Goal: Information Seeking & Learning: Learn about a topic

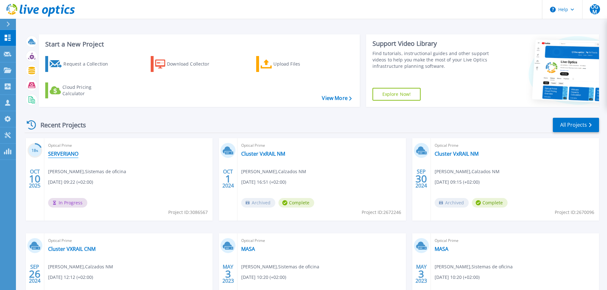
click at [66, 152] on link "SERVERIANO" at bounding box center [63, 154] width 30 height 6
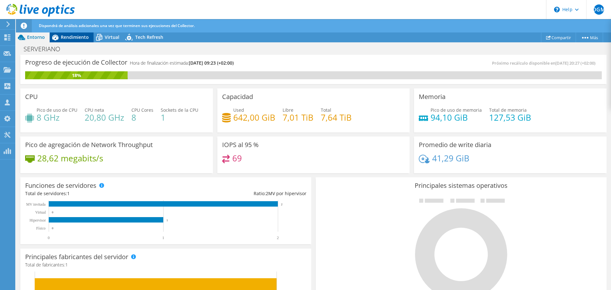
click at [72, 37] on span "Rendimiento" at bounding box center [75, 37] width 28 height 6
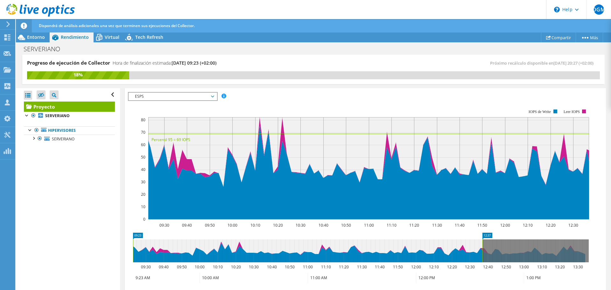
click at [214, 97] on icon at bounding box center [212, 97] width 3 height 2
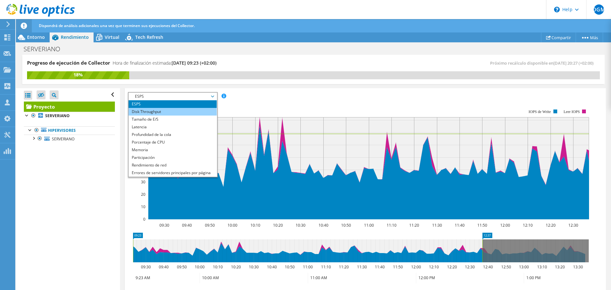
click at [160, 112] on li "Disk Throughput" at bounding box center [173, 112] width 88 height 8
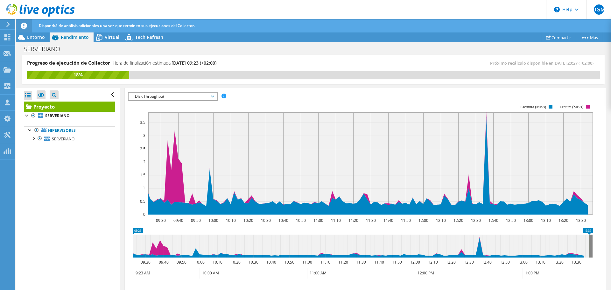
click at [214, 96] on span "Disk Throughput" at bounding box center [173, 97] width 82 height 8
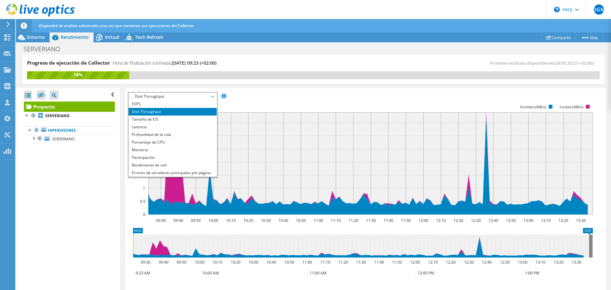
click at [149, 112] on li "Disk Throughput" at bounding box center [173, 112] width 88 height 8
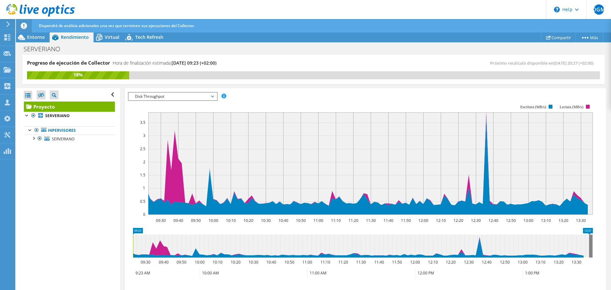
click at [213, 94] on span "Disk Throughput" at bounding box center [173, 97] width 82 height 8
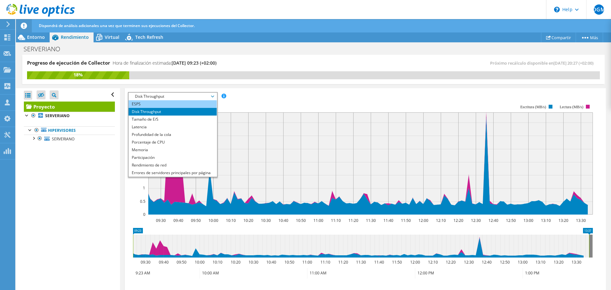
click at [153, 104] on li "ESPS" at bounding box center [173, 104] width 88 height 8
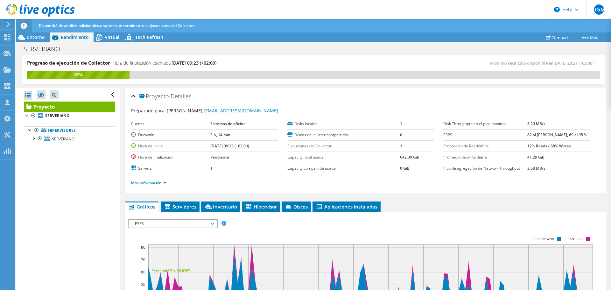
click at [456, 202] on ul "Gráficos Servidores Inventario Hipervisor Discos Disks del clúster Aplicaciones…" at bounding box center [365, 207] width 481 height 11
click at [34, 139] on div at bounding box center [33, 138] width 6 height 6
click at [39, 155] on div at bounding box center [36, 154] width 6 height 6
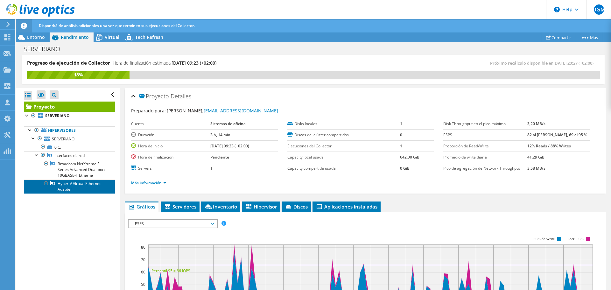
click at [86, 184] on link "Hyper-V Virtual Ethernet Adapter" at bounding box center [69, 187] width 91 height 14
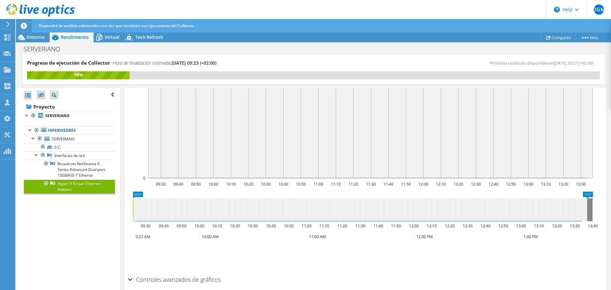
scroll to position [150, 0]
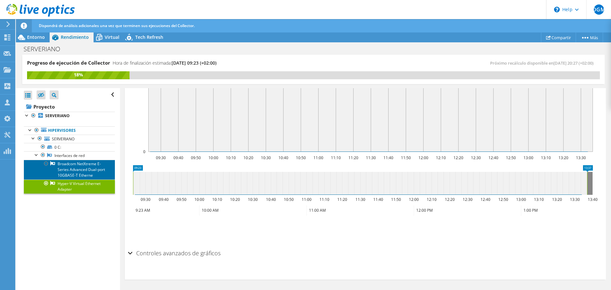
click at [78, 168] on link "Broadcom NetXtreme E-Series Advanced Dual-port 10GBASE-T Etherne" at bounding box center [69, 170] width 91 height 20
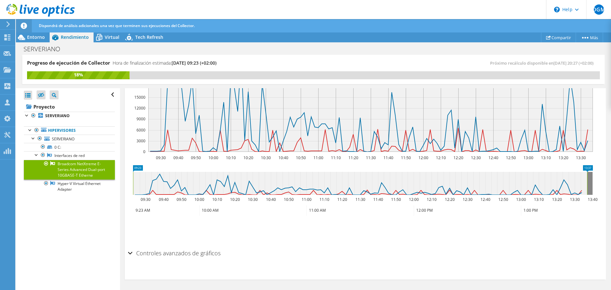
scroll to position [0, 0]
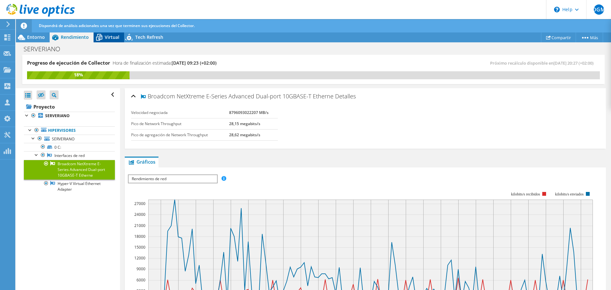
click at [109, 37] on span "Virtual" at bounding box center [112, 37] width 15 height 6
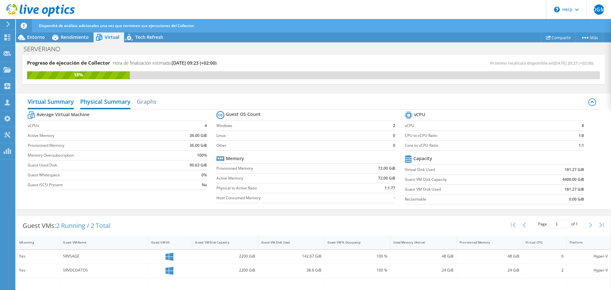
click at [122, 102] on h2 "Physical Summary" at bounding box center [105, 102] width 50 height 14
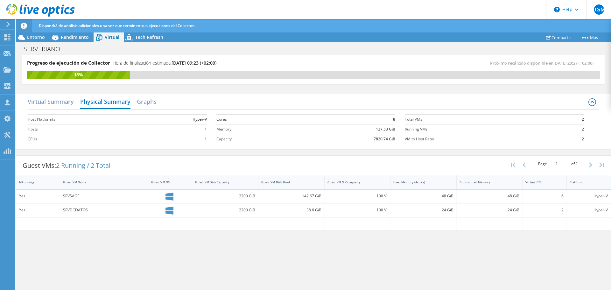
click at [158, 103] on div "Virtual Summary Physical Summary Graphs" at bounding box center [314, 102] width 572 height 14
click at [152, 104] on h2 "Graphs" at bounding box center [147, 102] width 20 height 14
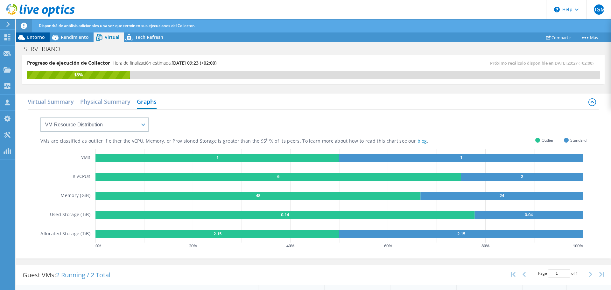
click at [36, 39] on span "Entorno" at bounding box center [36, 37] width 18 height 6
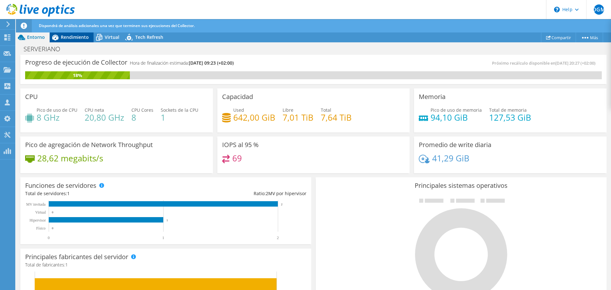
click at [77, 36] on span "Rendimiento" at bounding box center [75, 37] width 28 height 6
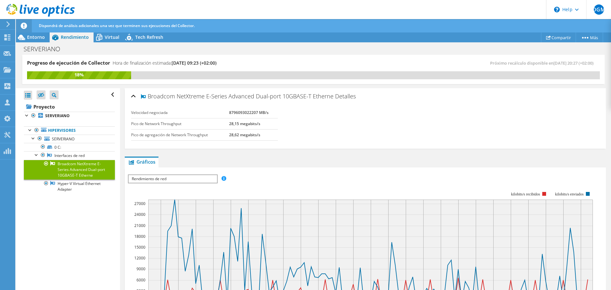
click at [185, 179] on span "Rendimiento de red" at bounding box center [173, 179] width 88 height 8
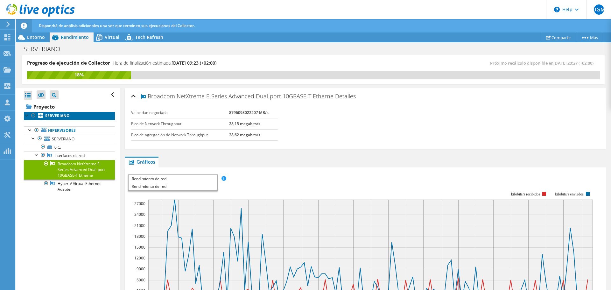
click at [58, 114] on b "SERVERIANO" at bounding box center [57, 115] width 25 height 5
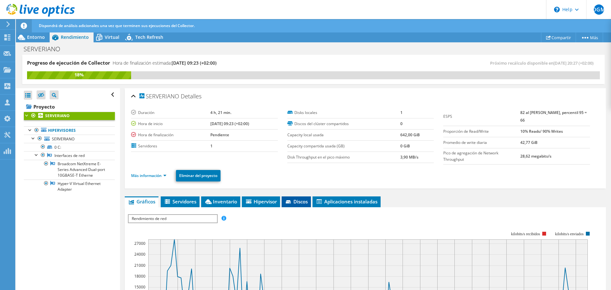
click at [310, 204] on li "Discos" at bounding box center [296, 201] width 29 height 11
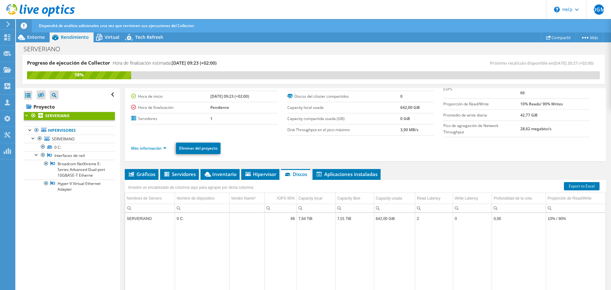
scroll to position [64, 0]
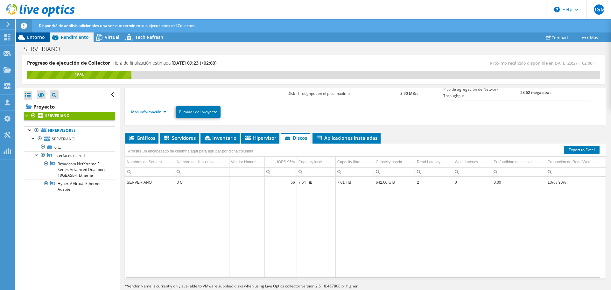
click at [30, 36] on span "Entorno" at bounding box center [36, 37] width 18 height 6
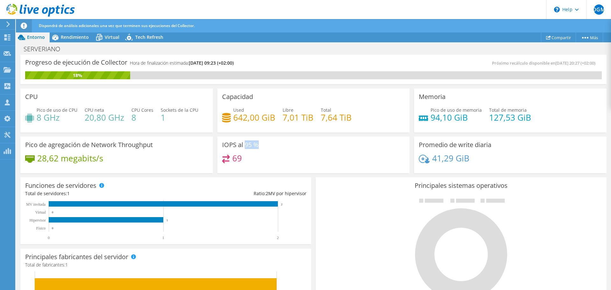
drag, startPoint x: 243, startPoint y: 143, endPoint x: 256, endPoint y: 144, distance: 13.7
click at [256, 144] on h3 "IOPS al 95 %" at bounding box center [240, 144] width 37 height 7
click at [310, 157] on div "69" at bounding box center [313, 162] width 183 height 14
click at [71, 34] on span "Rendimiento" at bounding box center [75, 37] width 28 height 6
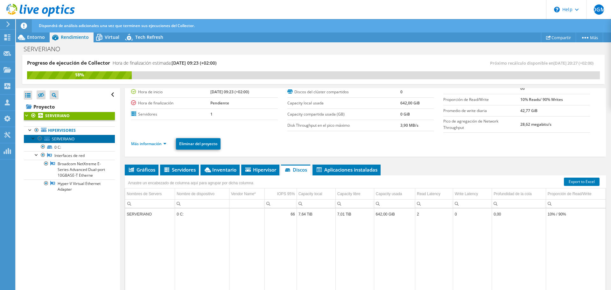
click at [70, 140] on span "SERVERIANO" at bounding box center [63, 138] width 23 height 5
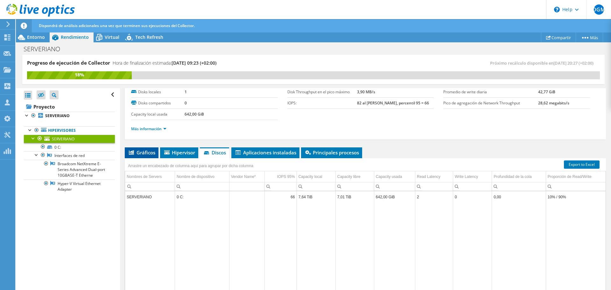
click at [135, 153] on span "Gráficos" at bounding box center [141, 152] width 27 height 6
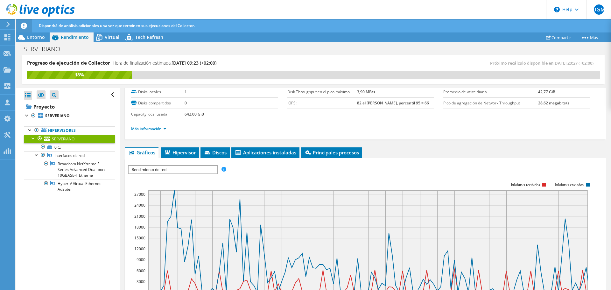
click at [191, 171] on span "Rendimiento de red" at bounding box center [173, 170] width 88 height 8
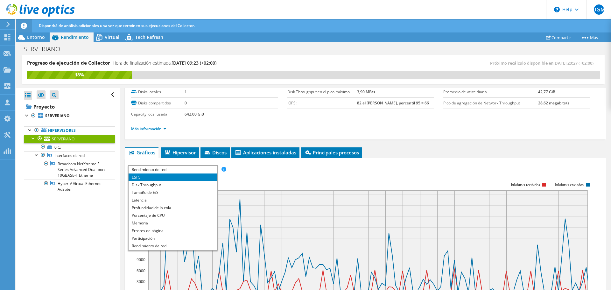
click at [142, 177] on li "ESPS" at bounding box center [173, 178] width 88 height 8
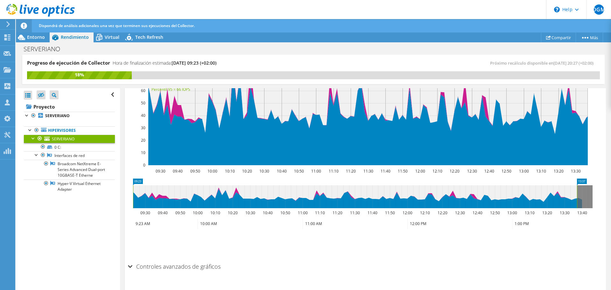
scroll to position [64, 0]
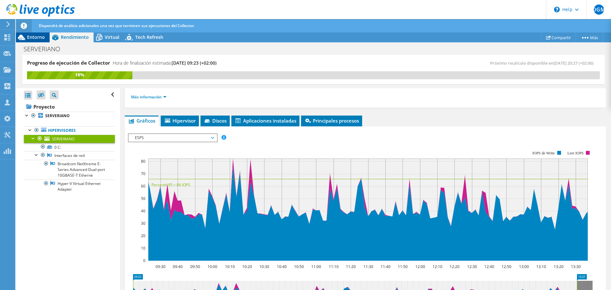
click at [38, 40] on div "Entorno" at bounding box center [33, 37] width 34 height 10
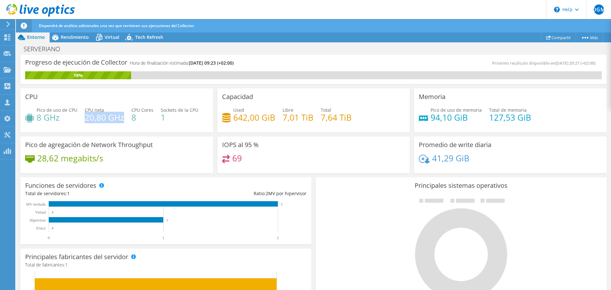
drag, startPoint x: 84, startPoint y: 118, endPoint x: 123, endPoint y: 119, distance: 38.5
click at [123, 119] on h4 "20,80 GHz" at bounding box center [104, 117] width 39 height 7
drag, startPoint x: 38, startPoint y: 118, endPoint x: 60, endPoint y: 119, distance: 22.3
click at [60, 119] on h4 "8 GHz" at bounding box center [57, 117] width 41 height 7
click at [343, 219] on div at bounding box center [461, 249] width 281 height 107
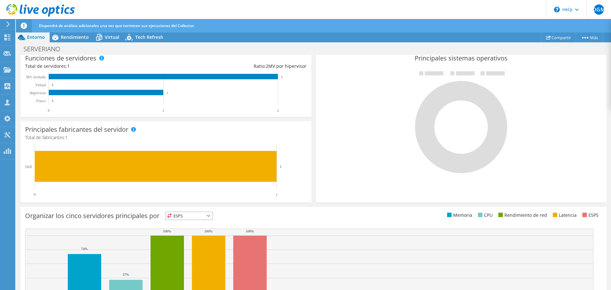
scroll to position [0, 0]
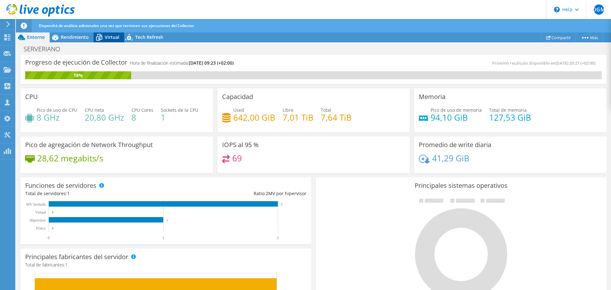
click at [107, 36] on span "Virtual" at bounding box center [112, 37] width 15 height 6
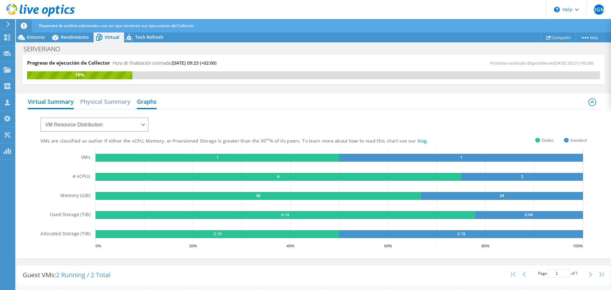
click at [53, 102] on h2 "Virtual Summary" at bounding box center [51, 102] width 46 height 14
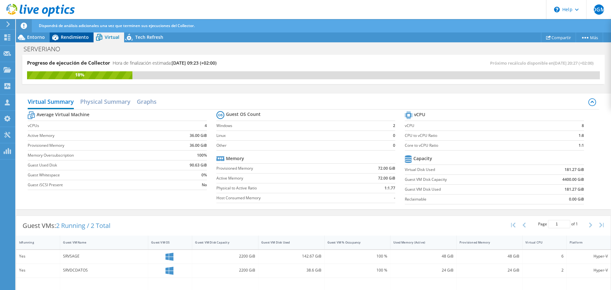
click at [78, 40] on div "Rendimiento" at bounding box center [72, 37] width 44 height 10
